Goal: Book appointment/travel/reservation

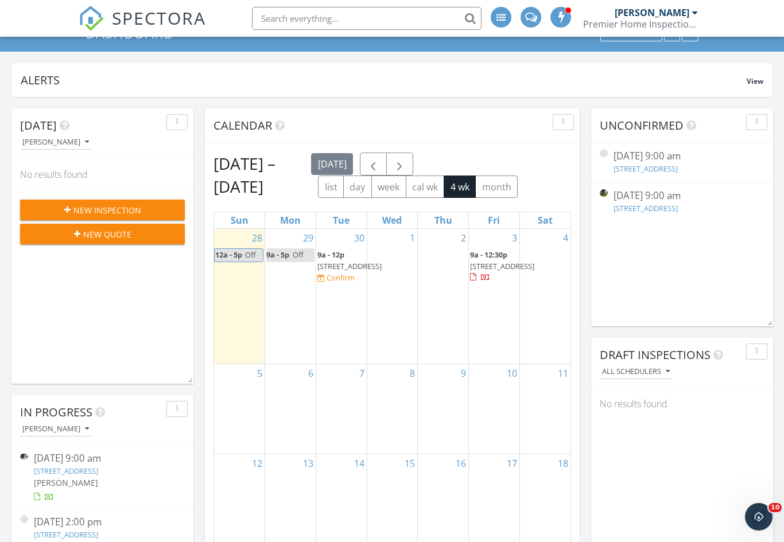
scroll to position [6, 6]
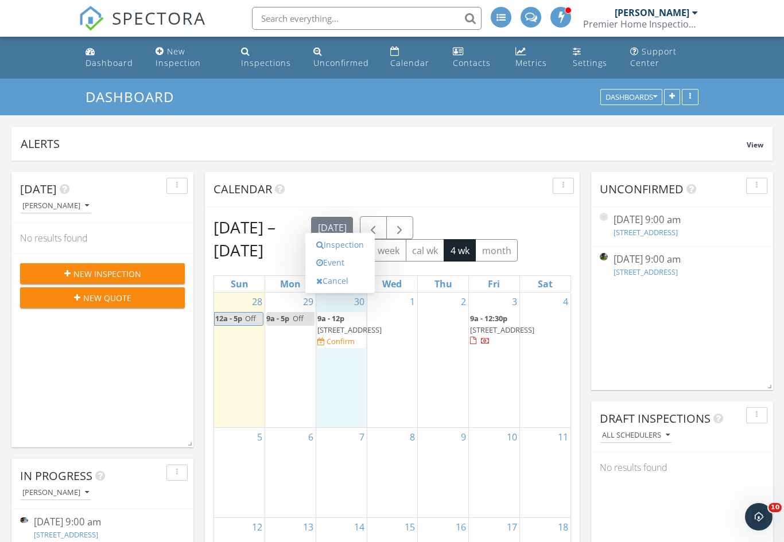
click at [351, 266] on link "Event" at bounding box center [340, 263] width 59 height 18
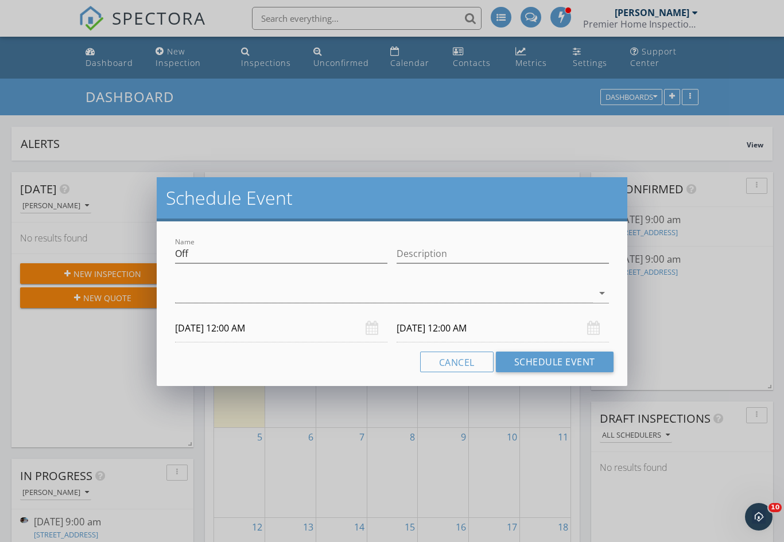
click at [307, 294] on div at bounding box center [384, 293] width 418 height 19
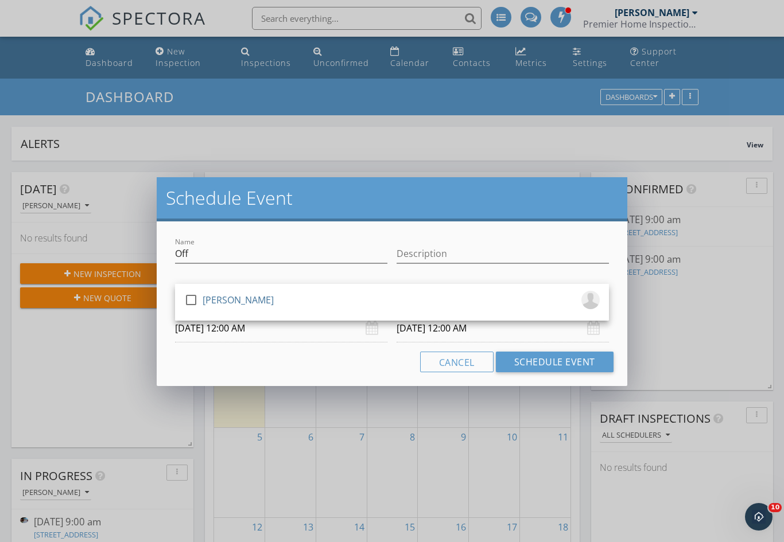
click at [290, 304] on div "check_box_outline_blank [PERSON_NAME]" at bounding box center [392, 302] width 416 height 23
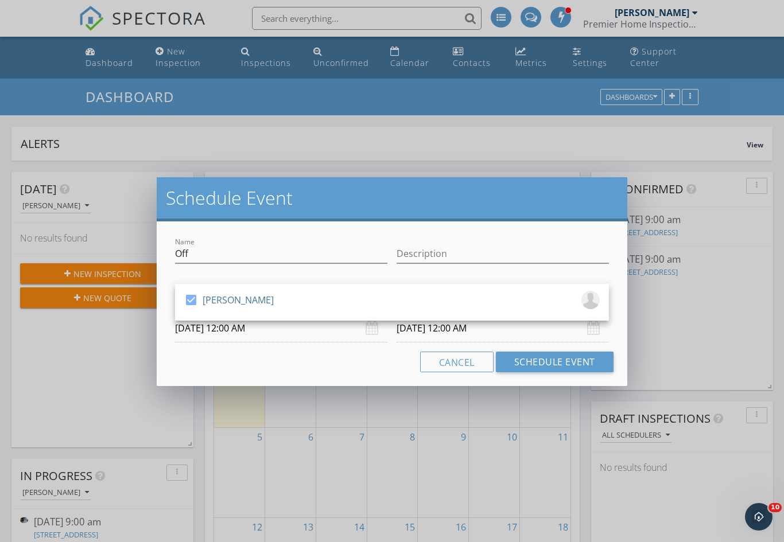
click at [290, 324] on input "[DATE] 12:00 AM" at bounding box center [281, 329] width 212 height 28
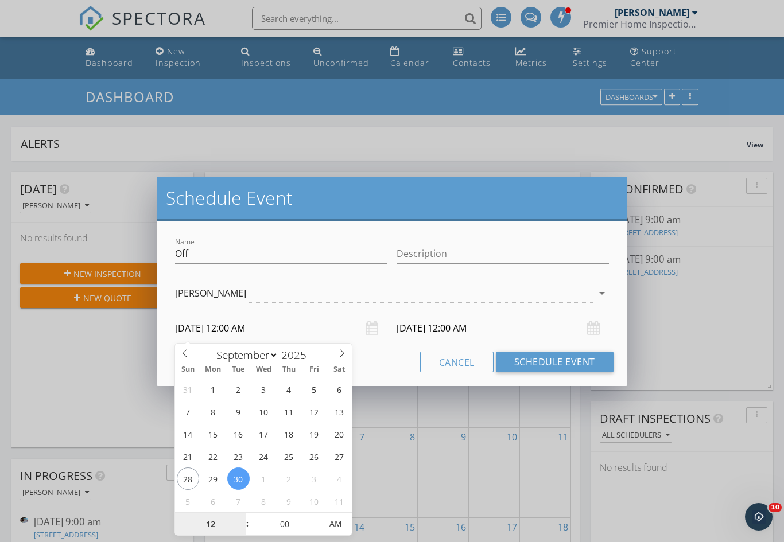
click at [226, 514] on input "12" at bounding box center [210, 524] width 71 height 23
type input "9"
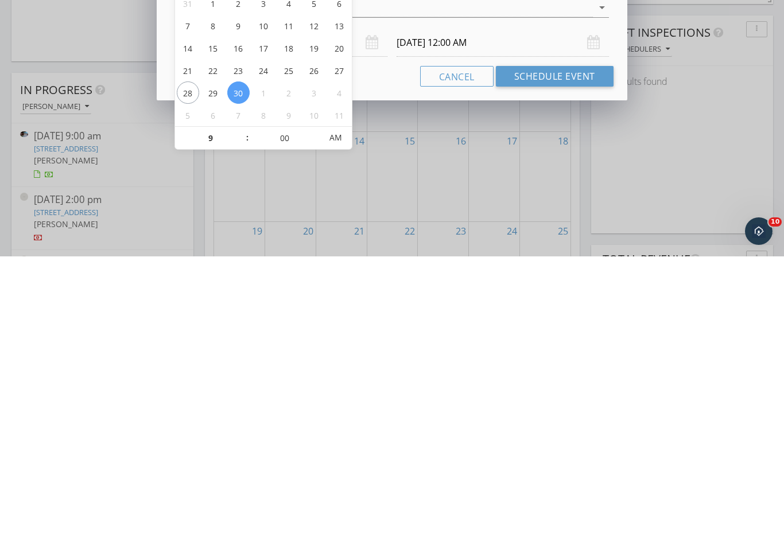
type input "[DATE] 9:00 AM"
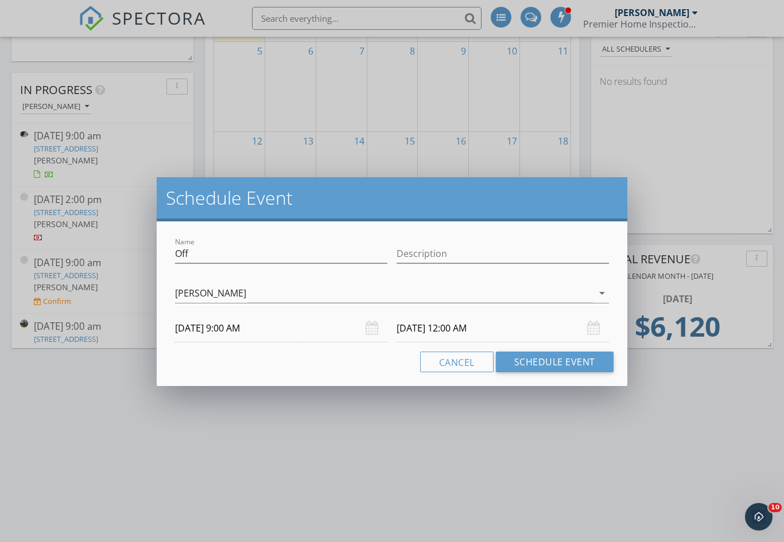
type input "09"
type input "[DATE] 9:00 AM"
click at [453, 328] on input "[DATE] 9:00 AM" at bounding box center [503, 329] width 212 height 28
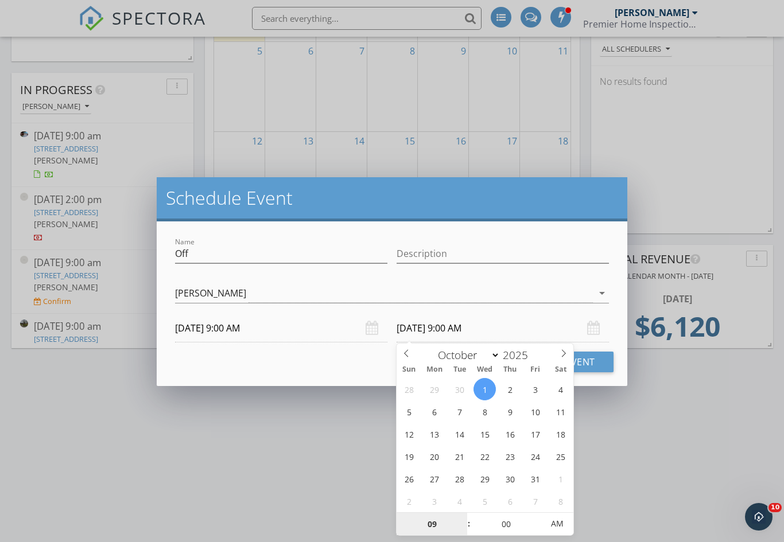
select select "8"
type input "[DATE] 9:00 AM"
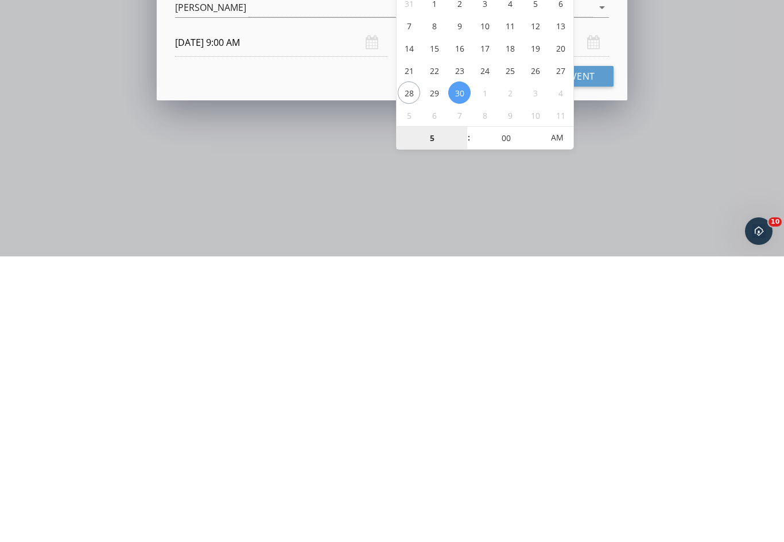
type input "05"
type input "[DATE] 5:00 PM"
click at [357, 352] on div "Cancel Schedule Event" at bounding box center [391, 362] width 443 height 21
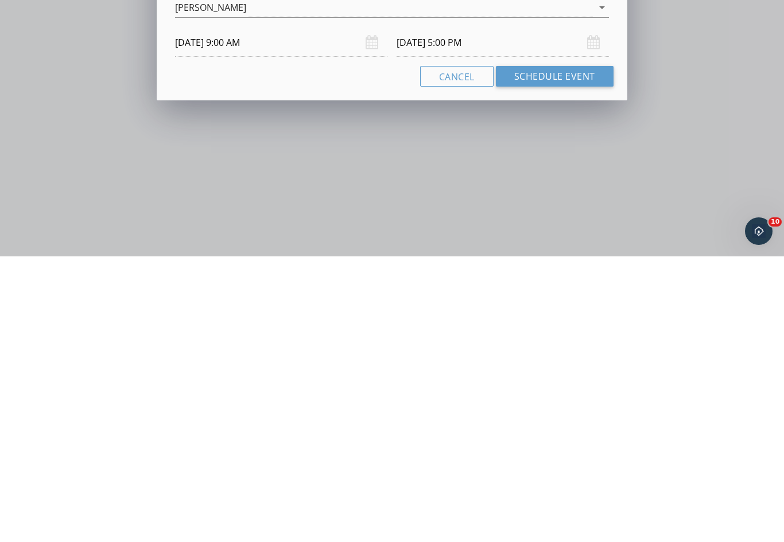
scroll to position [773, 0]
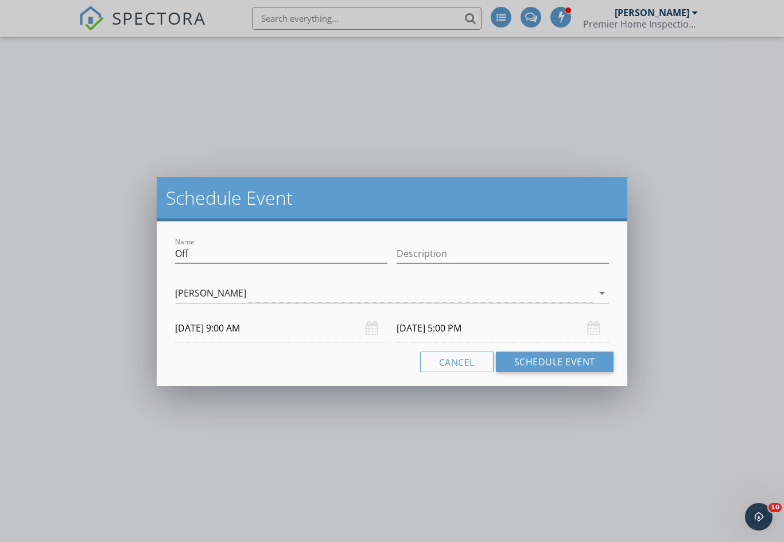
click at [540, 360] on button "Schedule Event" at bounding box center [555, 362] width 118 height 21
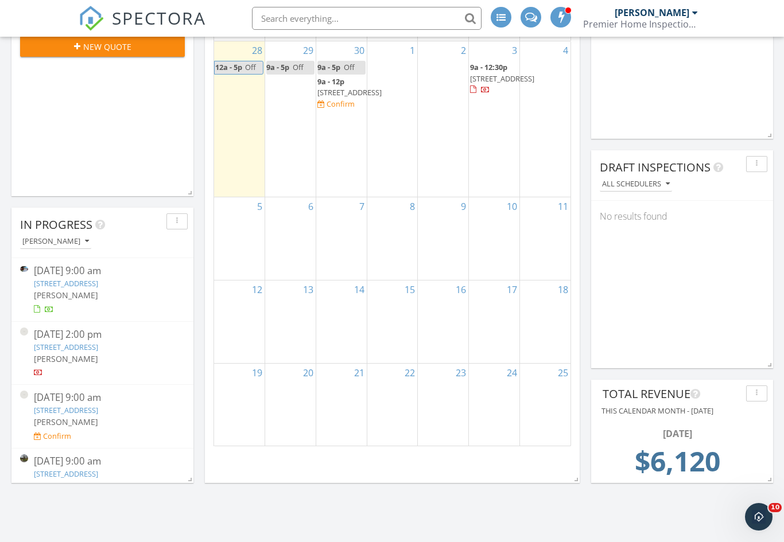
scroll to position [0, 0]
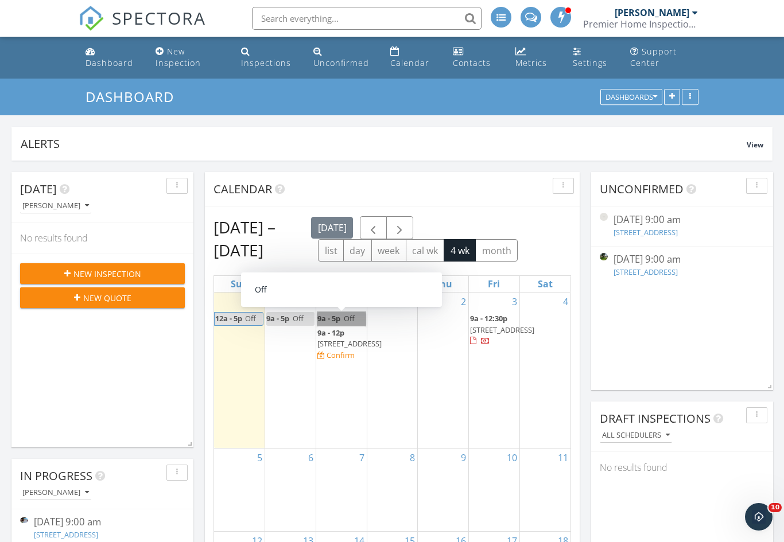
click at [342, 319] on link "9a - 5p Off" at bounding box center [341, 318] width 48 height 13
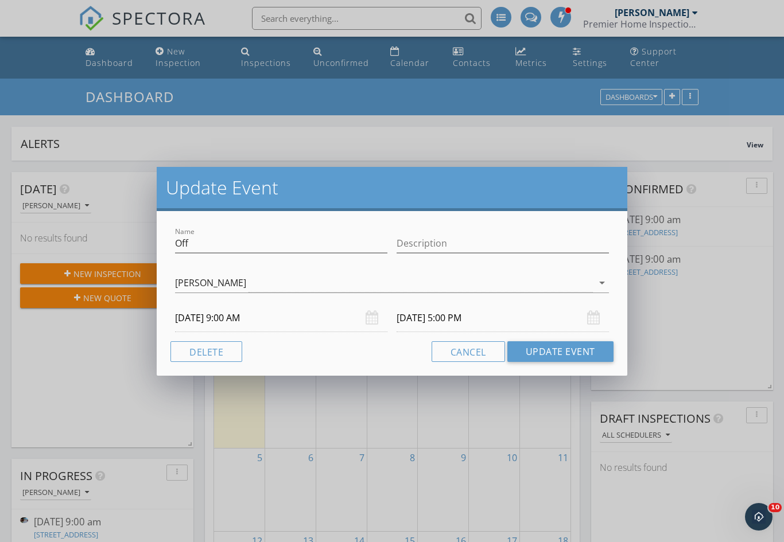
click at [259, 317] on input "[DATE] 9:00 AM" at bounding box center [281, 318] width 212 height 28
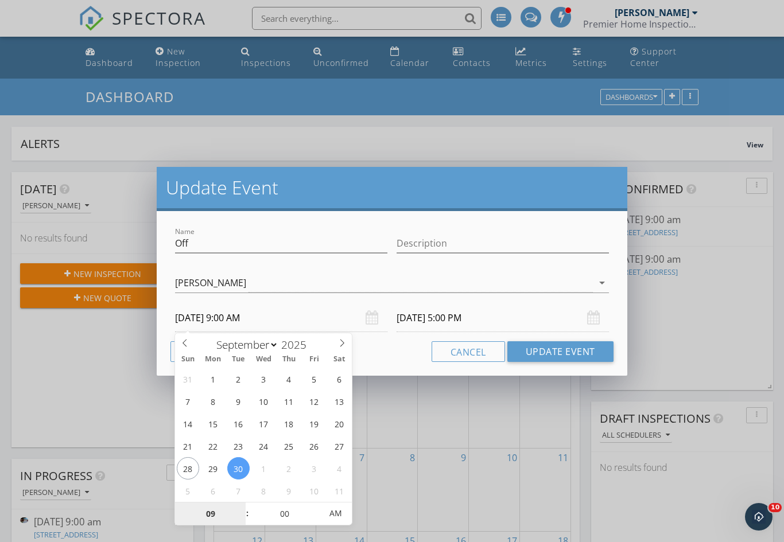
click at [216, 511] on input "09" at bounding box center [210, 514] width 71 height 23
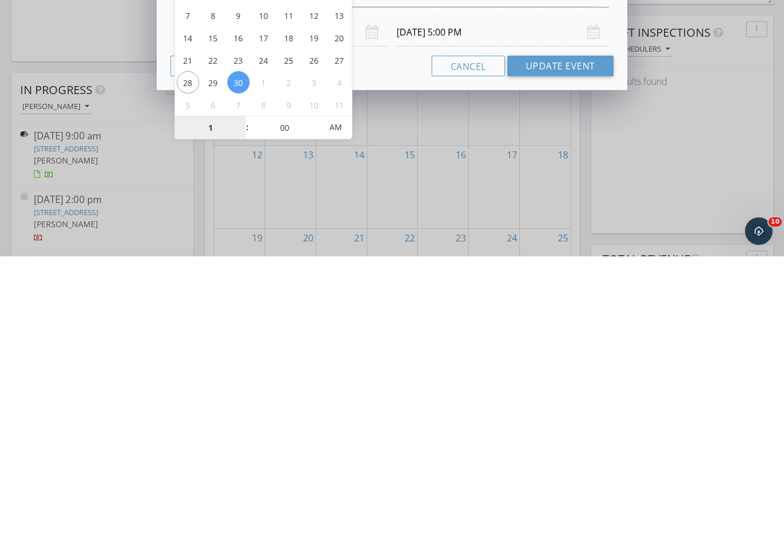
type input "01"
type input "[DATE] 1:00 PM"
type input "[DATE] 9:00 PM"
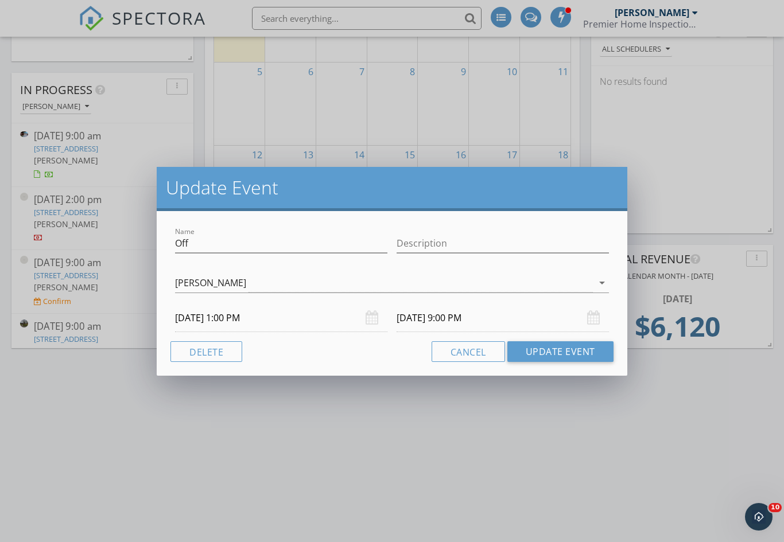
click at [486, 319] on input "[DATE] 9:00 PM" at bounding box center [503, 318] width 212 height 28
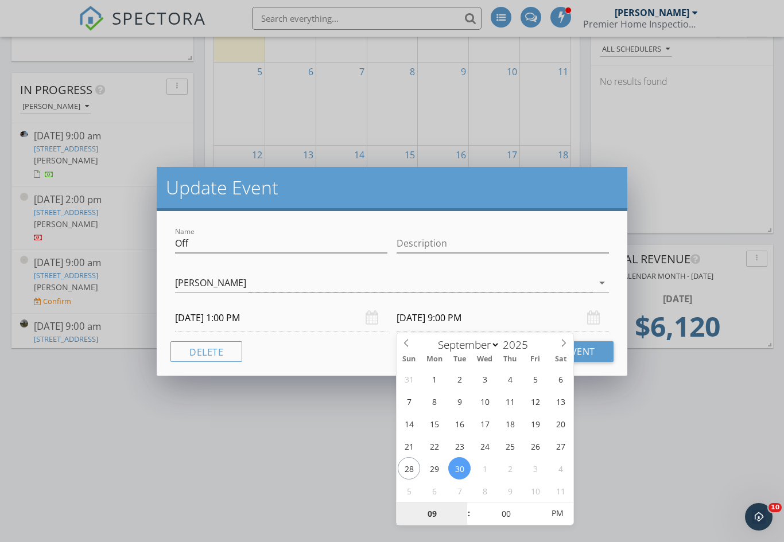
click at [443, 516] on input "09" at bounding box center [432, 514] width 71 height 23
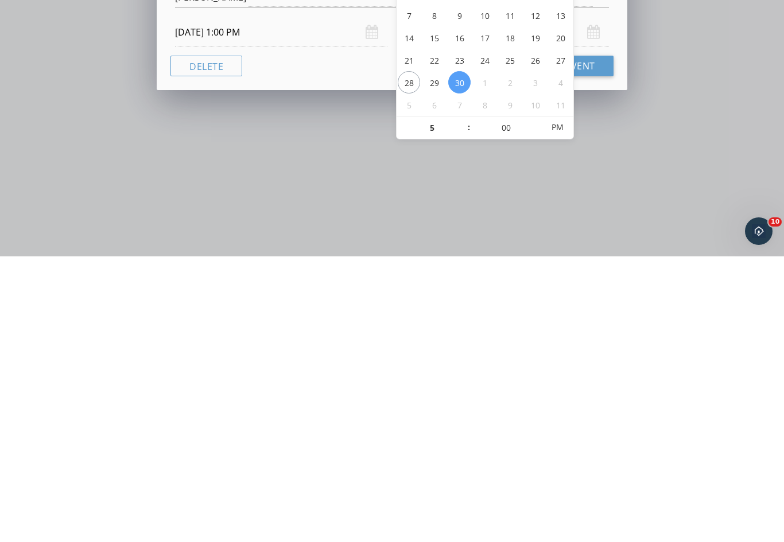
type input "05"
type input "[DATE] 5:00 PM"
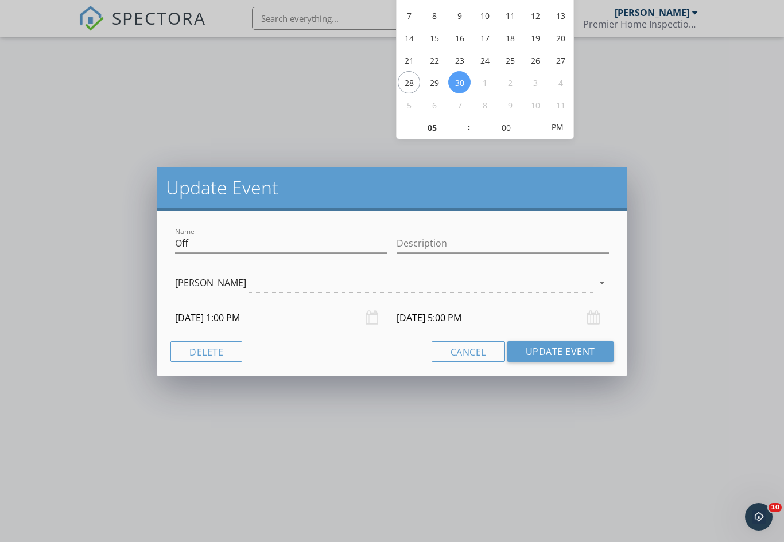
click at [570, 360] on button "Update Event" at bounding box center [560, 352] width 106 height 21
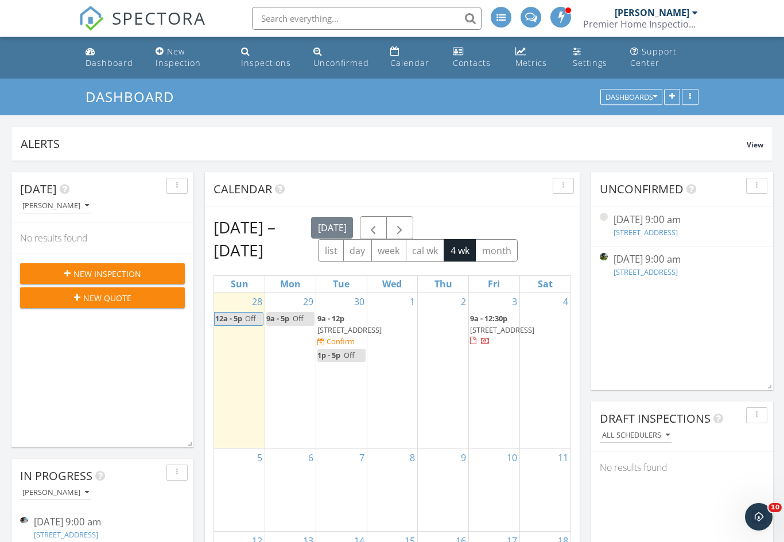
scroll to position [1361, 785]
